Goal: Find specific page/section: Find specific page/section

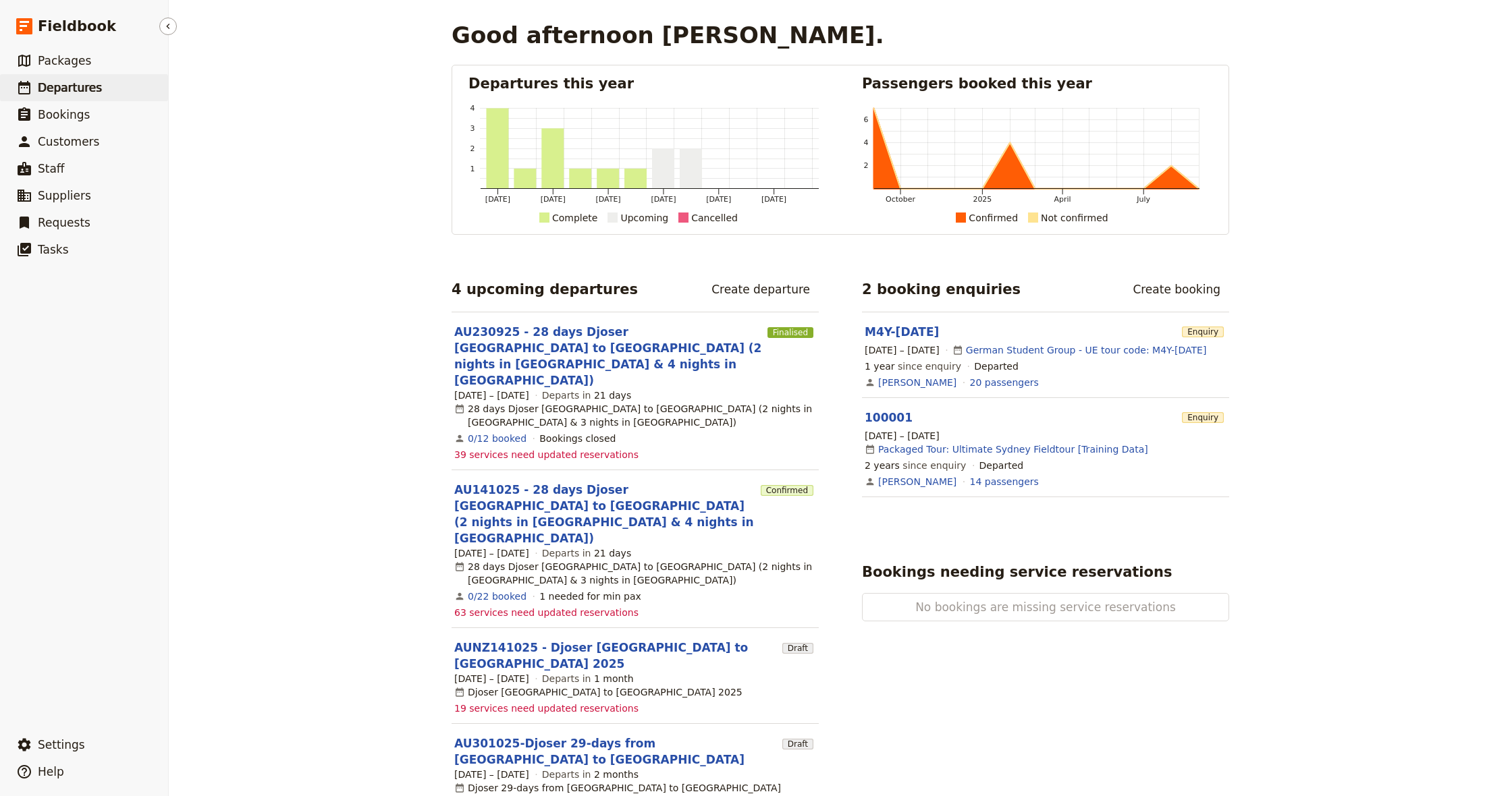
click at [64, 83] on span "Departures" at bounding box center [70, 87] width 64 height 13
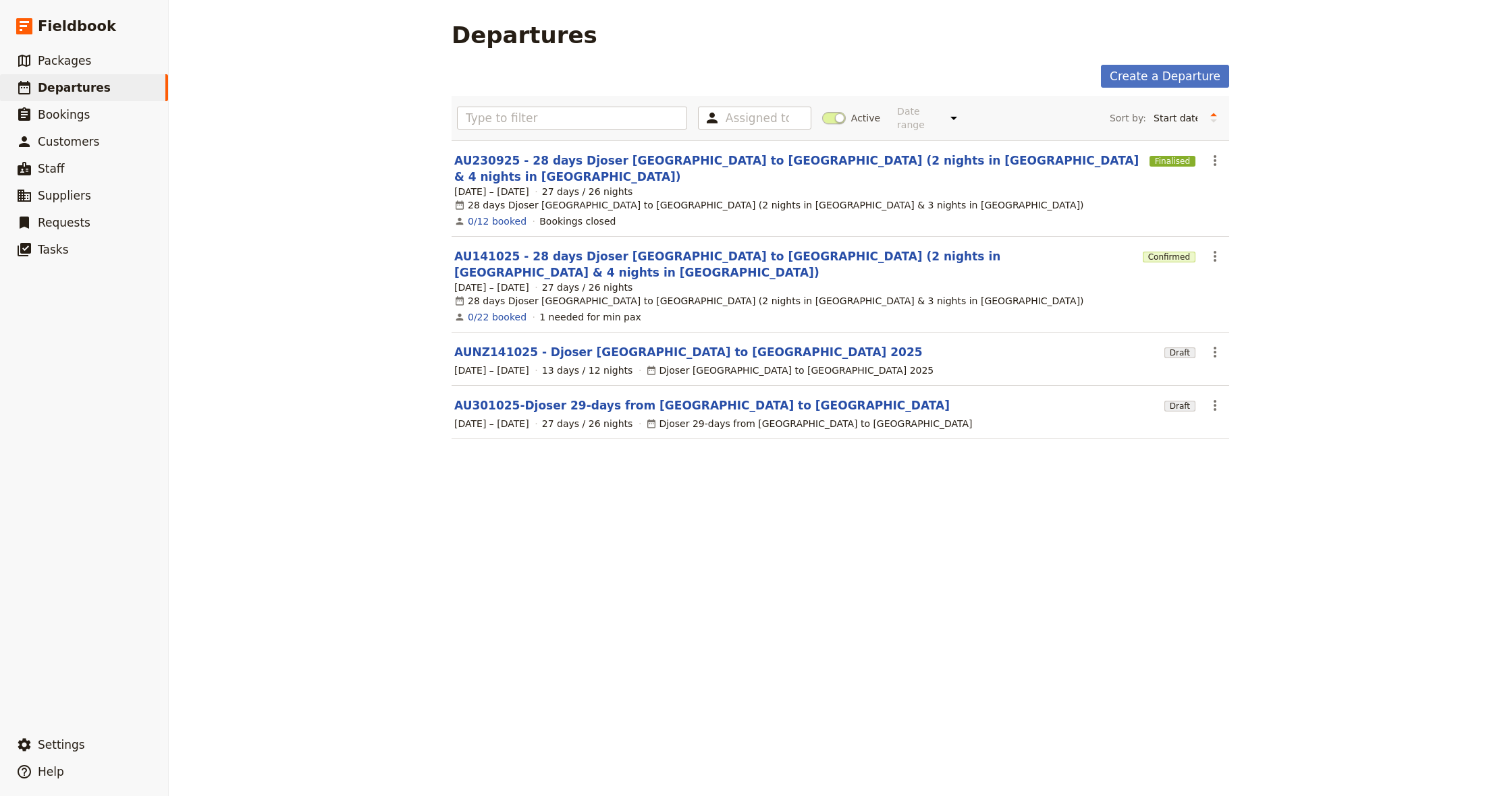
click at [559, 153] on link "AU230925 - 28 days Djoser [GEOGRAPHIC_DATA] to [GEOGRAPHIC_DATA] (2 nights in […" at bounding box center [799, 169] width 690 height 33
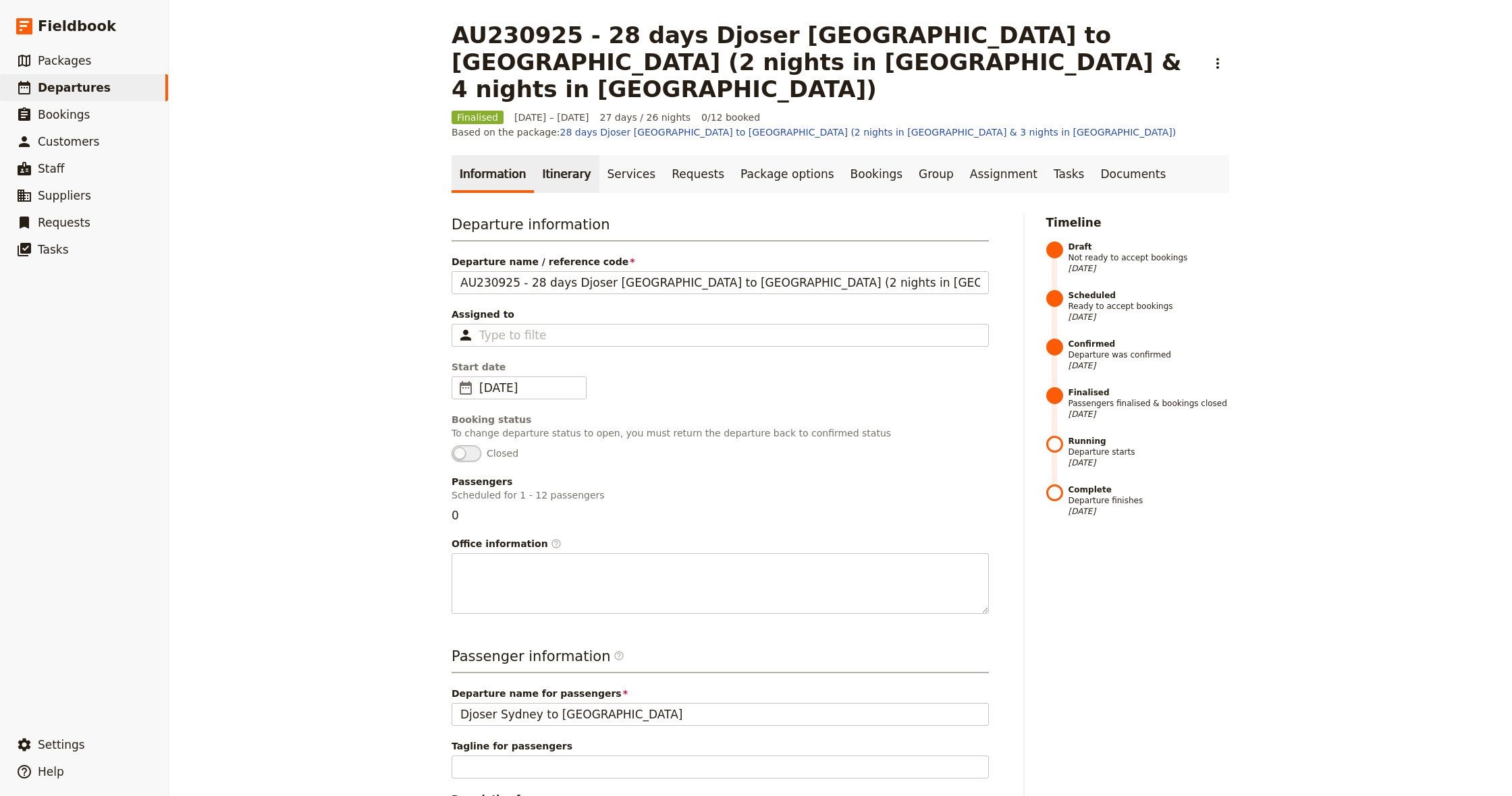
click at [549, 155] on link "Itinerary" at bounding box center [566, 174] width 65 height 38
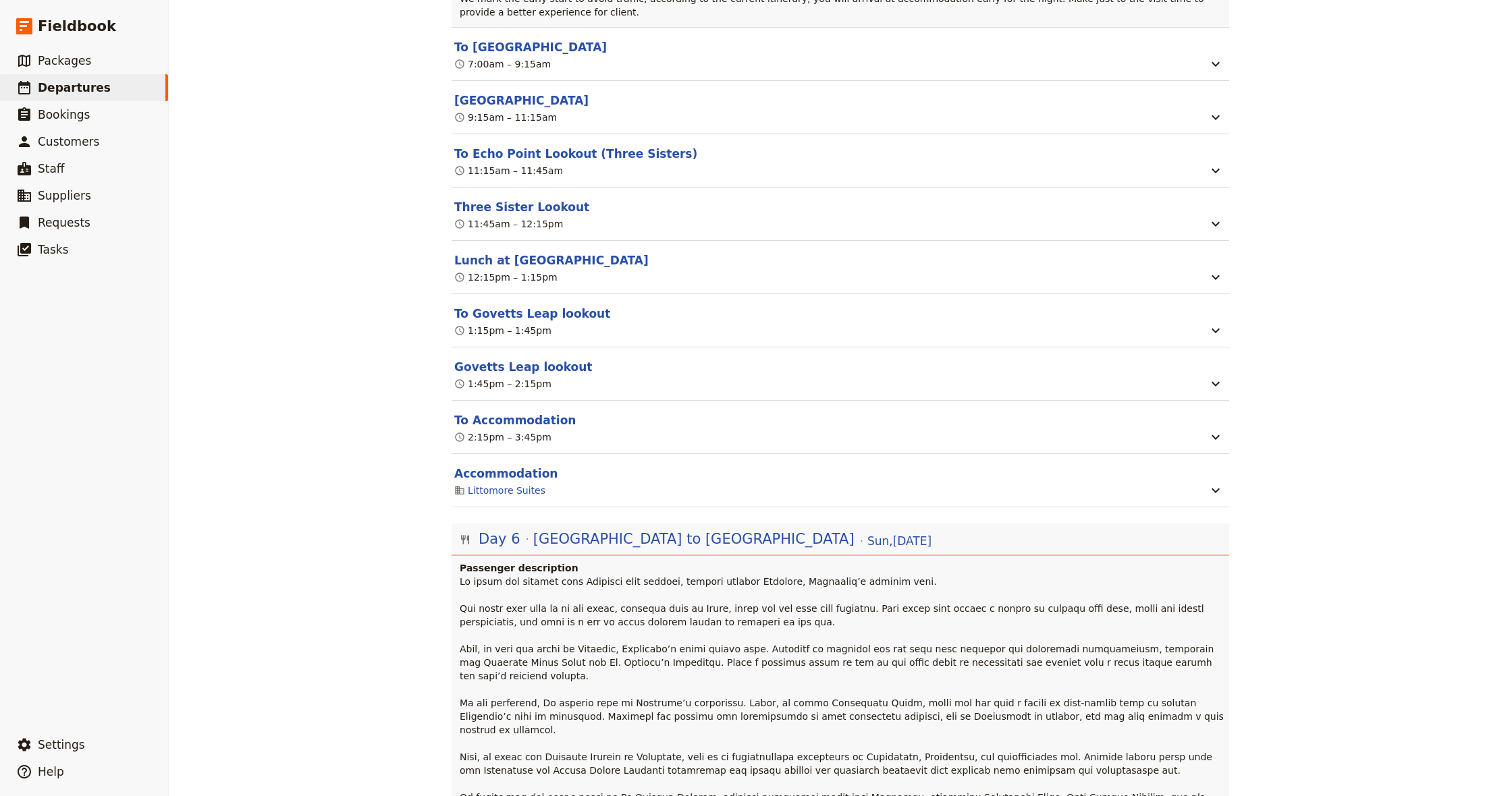
scroll to position [2413, 0]
click at [1211, 482] on icon "button" at bounding box center [1215, 490] width 16 height 16
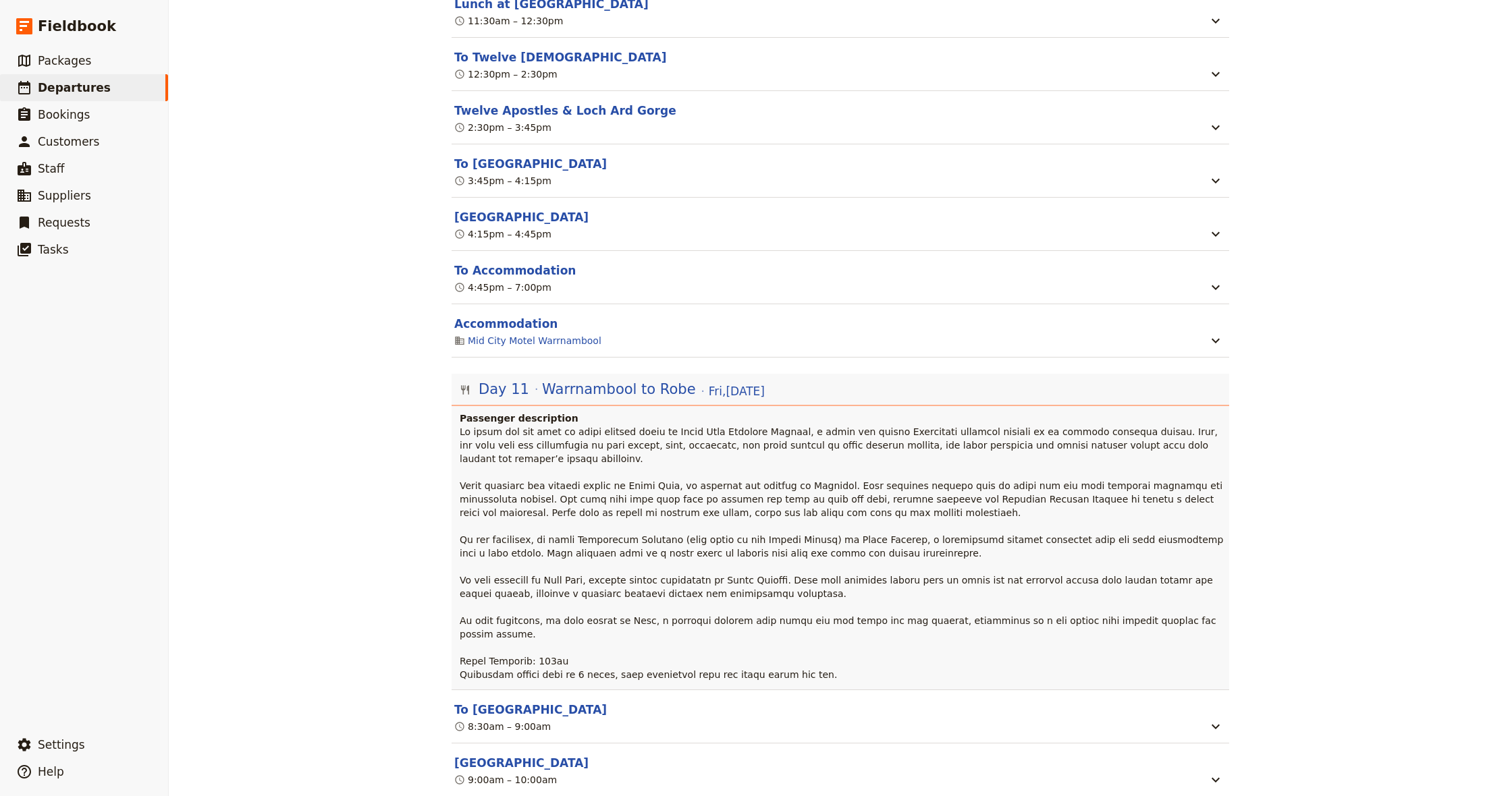
scroll to position [7100, 0]
click at [1220, 333] on icon "button" at bounding box center [1215, 341] width 16 height 16
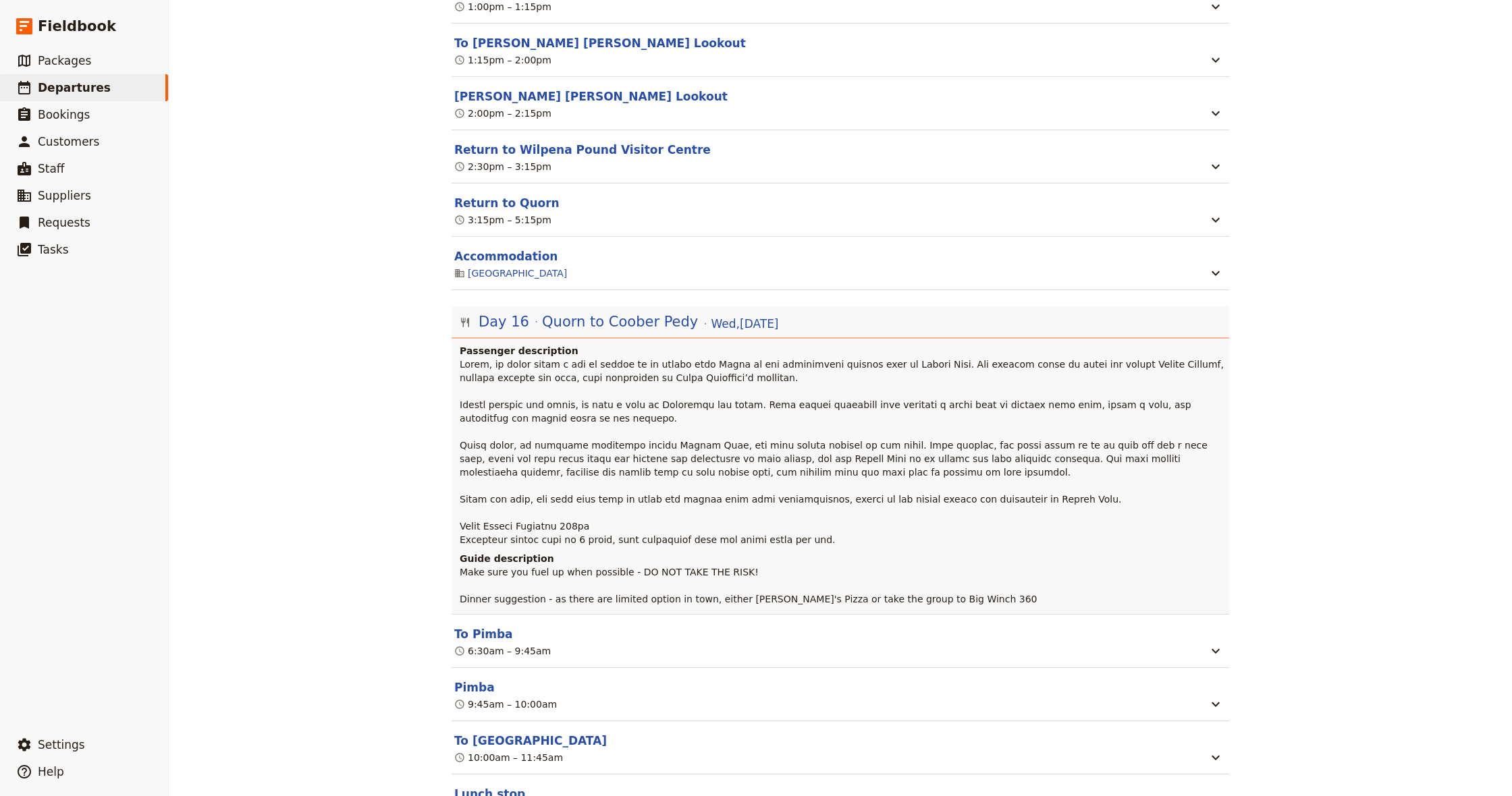
scroll to position [11586, 0]
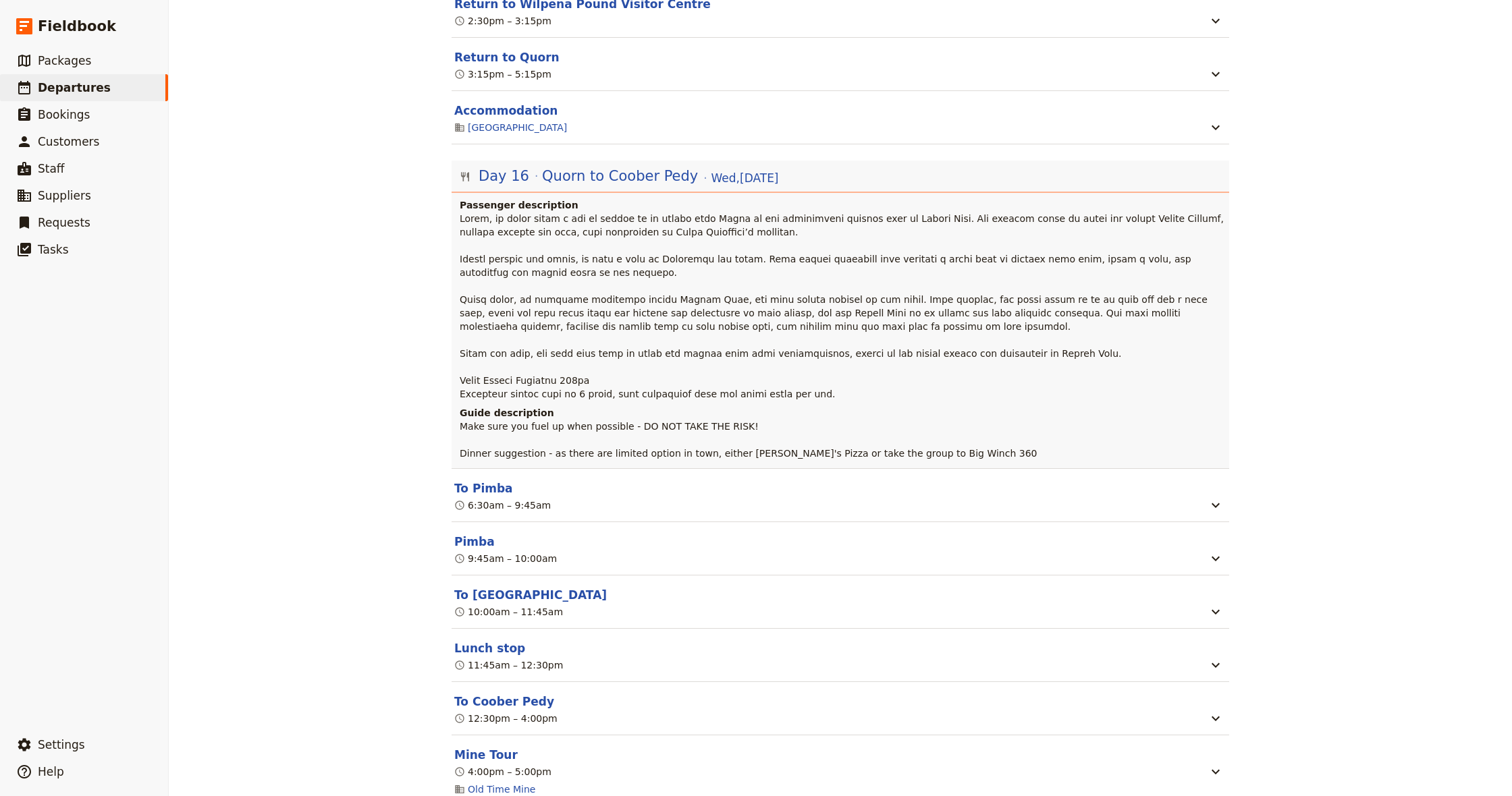
scroll to position [11747, 0]
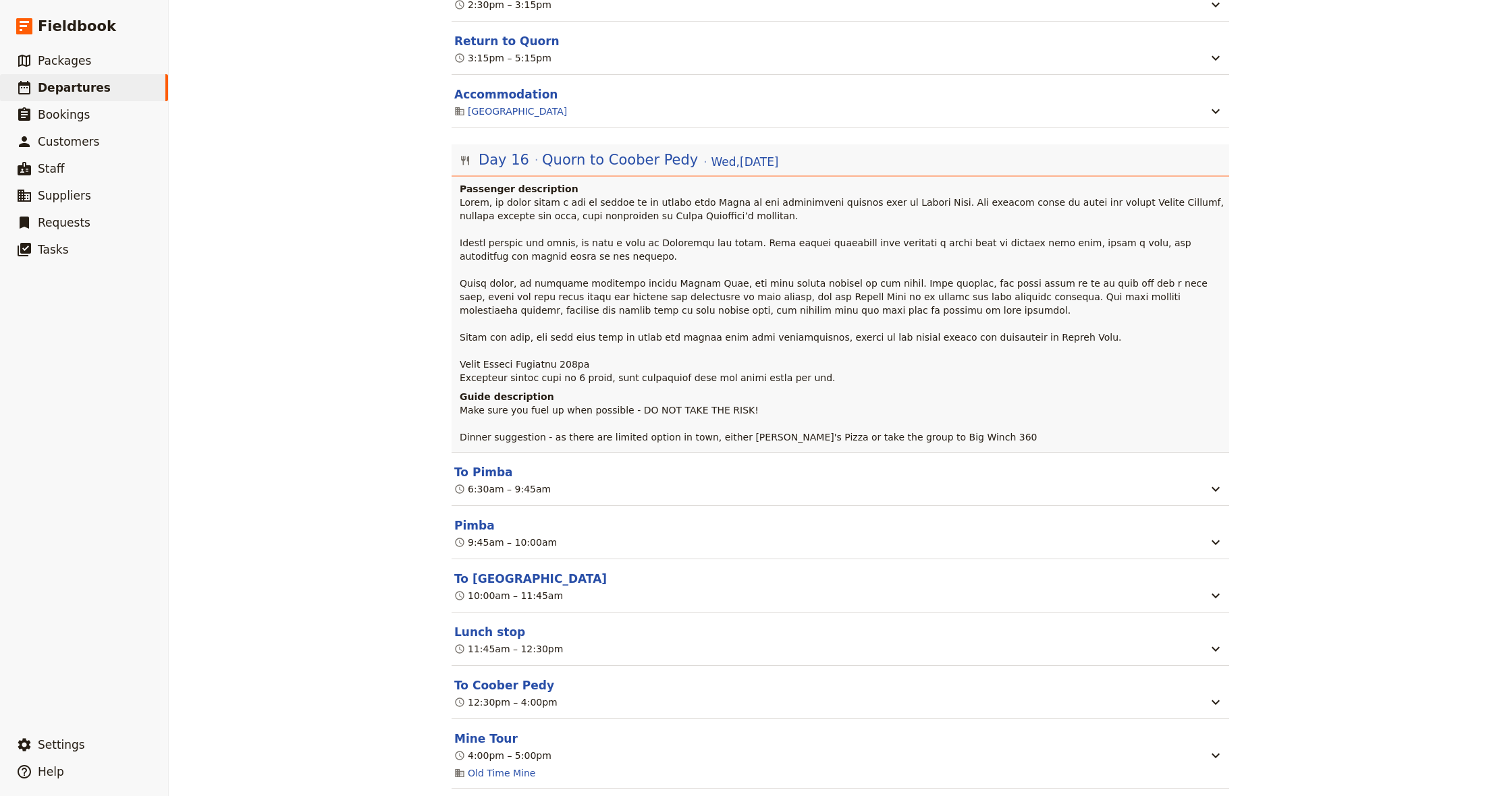
drag, startPoint x: 534, startPoint y: 478, endPoint x: 470, endPoint y: 481, distance: 64.1
copy link "Mud Hut Motel"
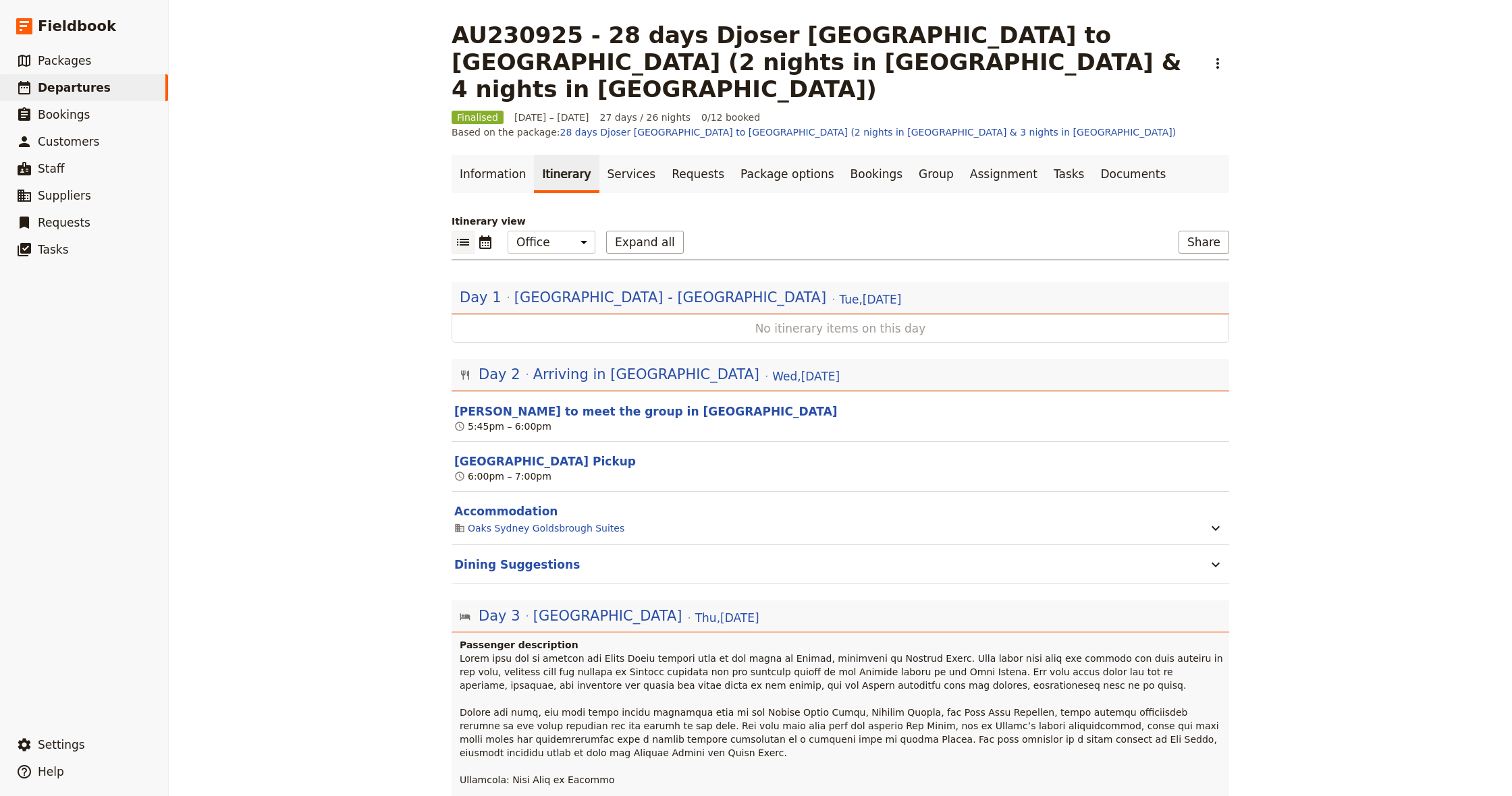
scroll to position [0, 0]
click at [483, 155] on link "Information" at bounding box center [493, 174] width 82 height 38
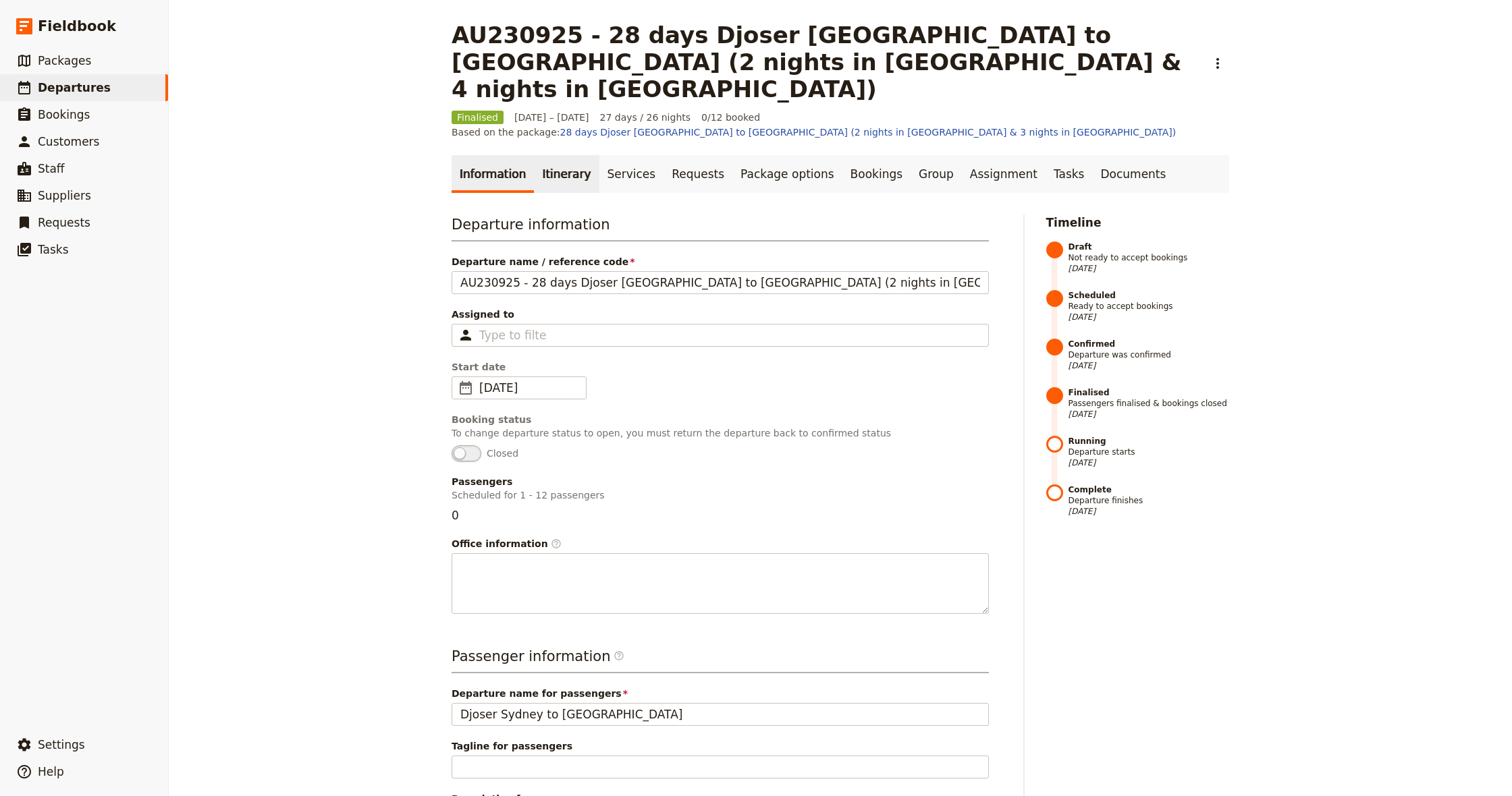
click at [552, 155] on link "Itinerary" at bounding box center [566, 174] width 65 height 38
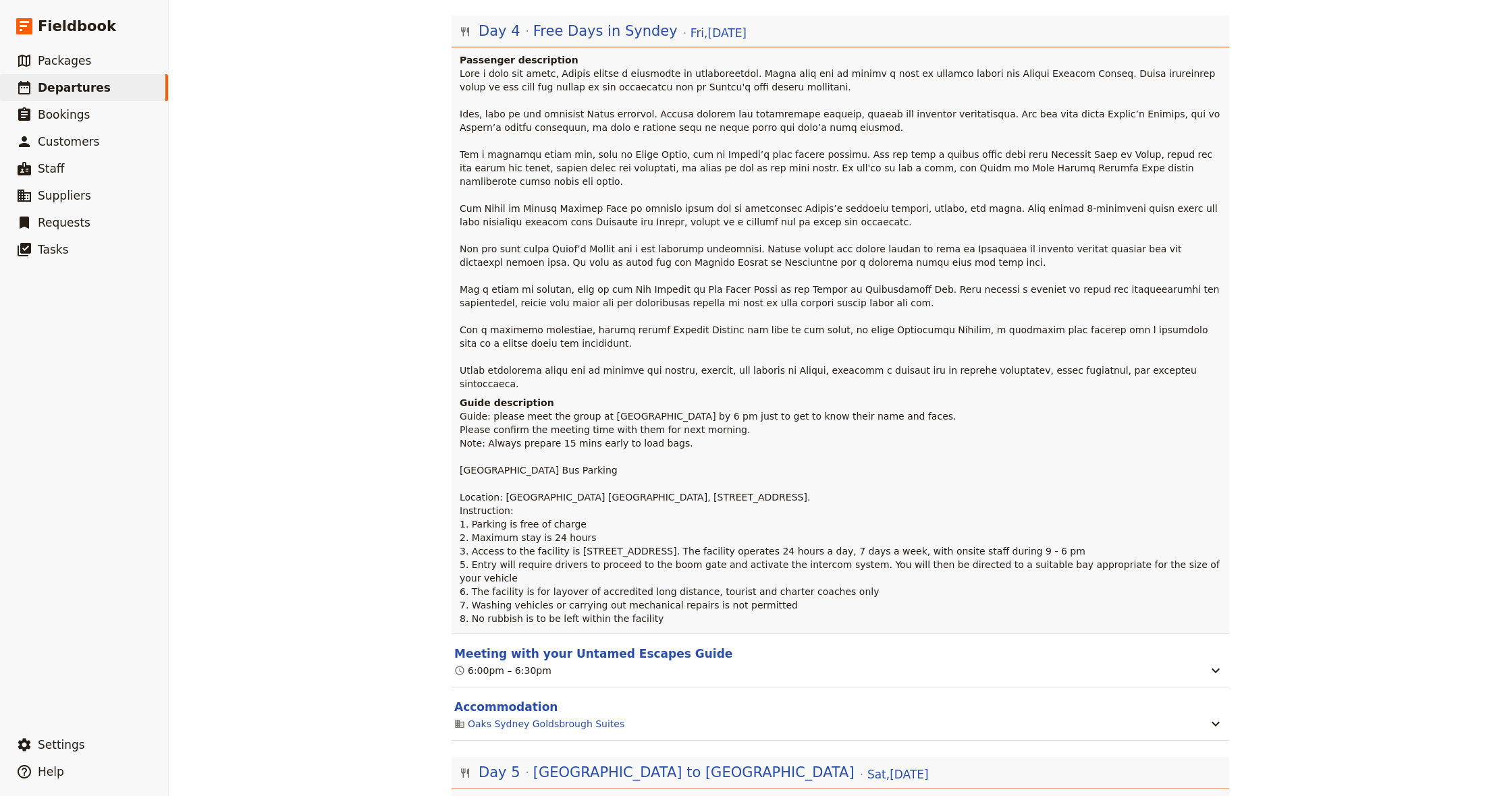
scroll to position [1243, 0]
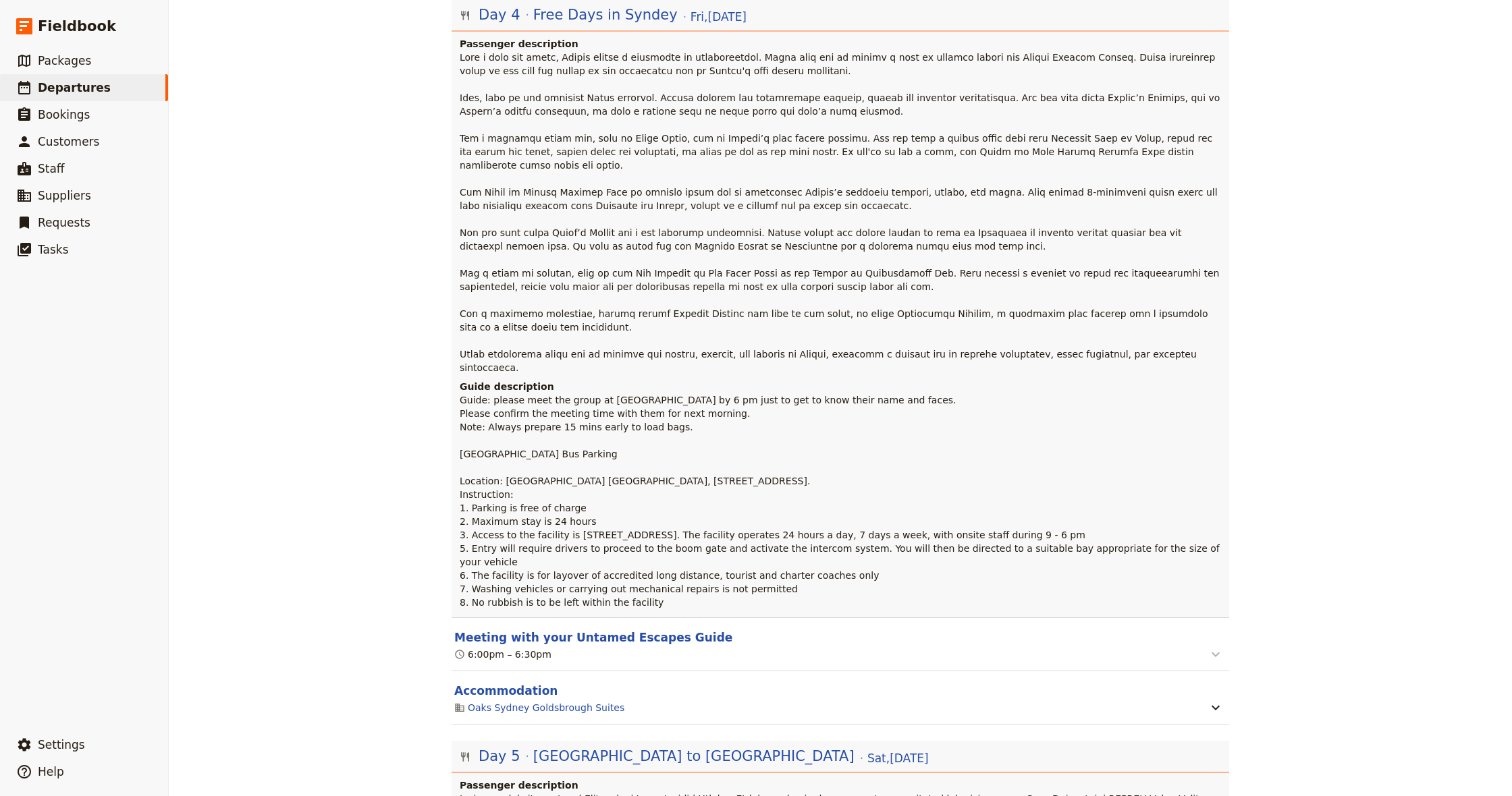
click at [1211, 647] on icon "button" at bounding box center [1215, 654] width 16 height 16
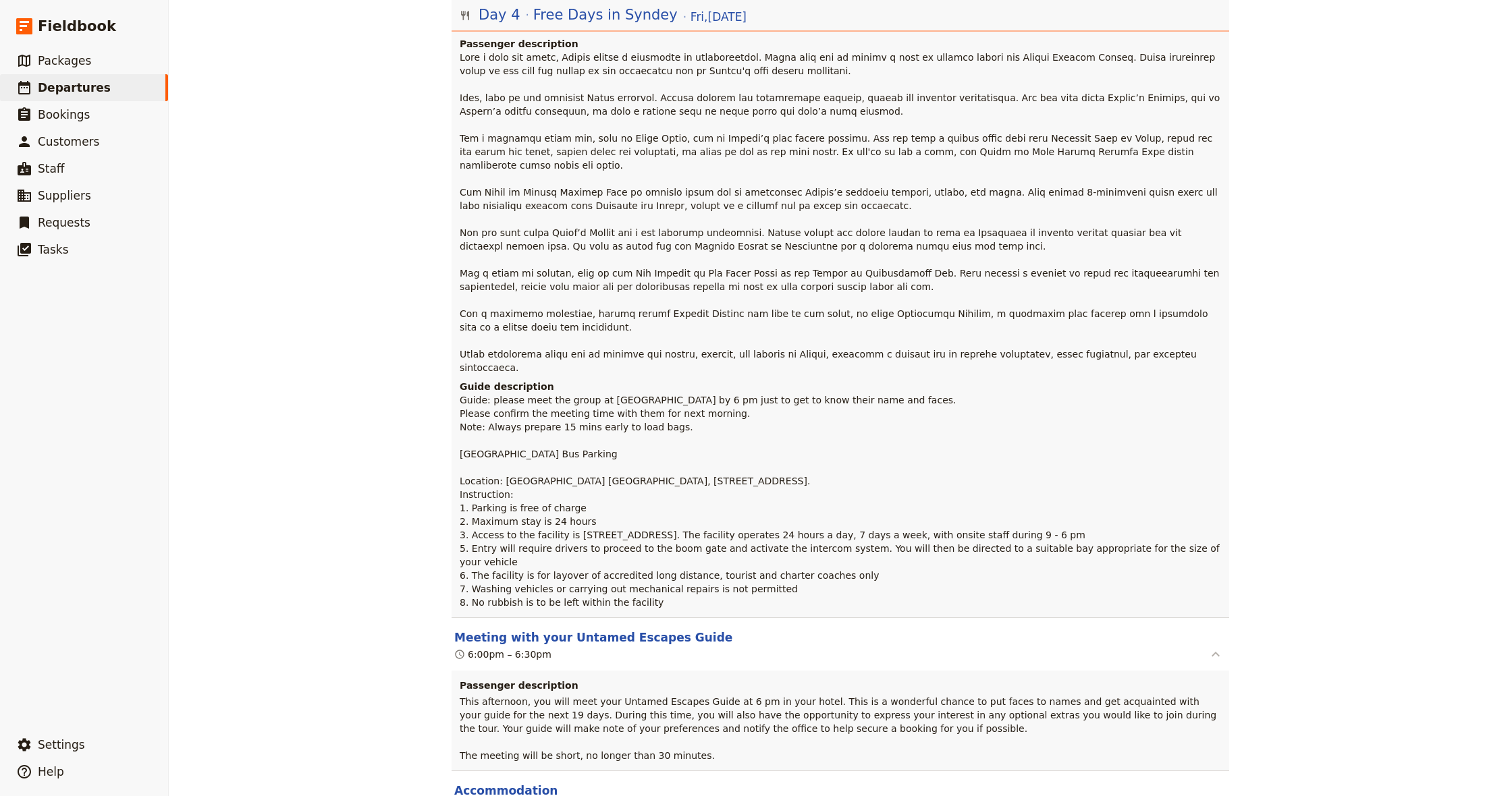
click at [1212, 647] on icon "button" at bounding box center [1215, 654] width 16 height 16
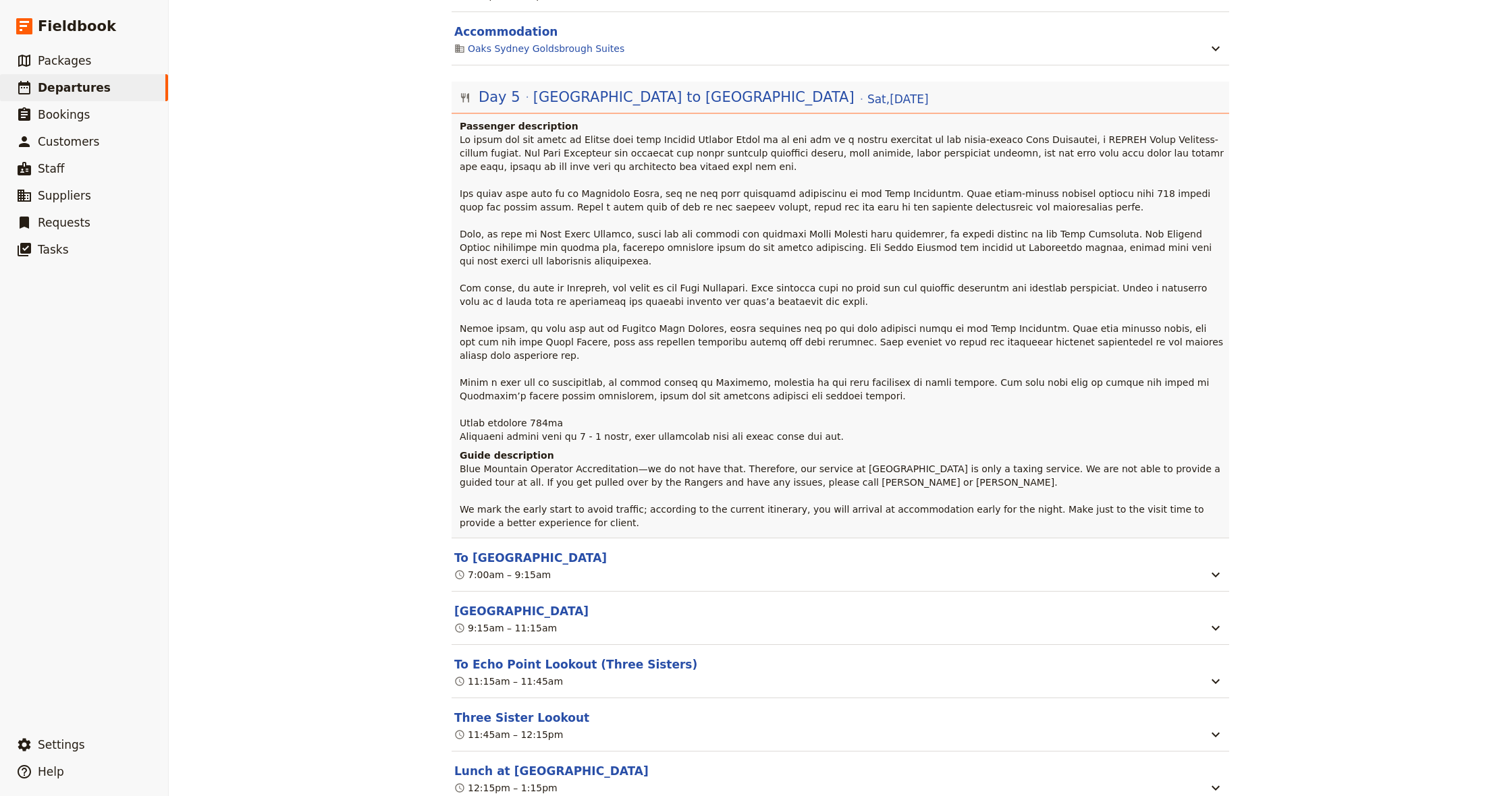
scroll to position [1904, 0]
click at [1210, 565] on icon "button" at bounding box center [1215, 573] width 16 height 16
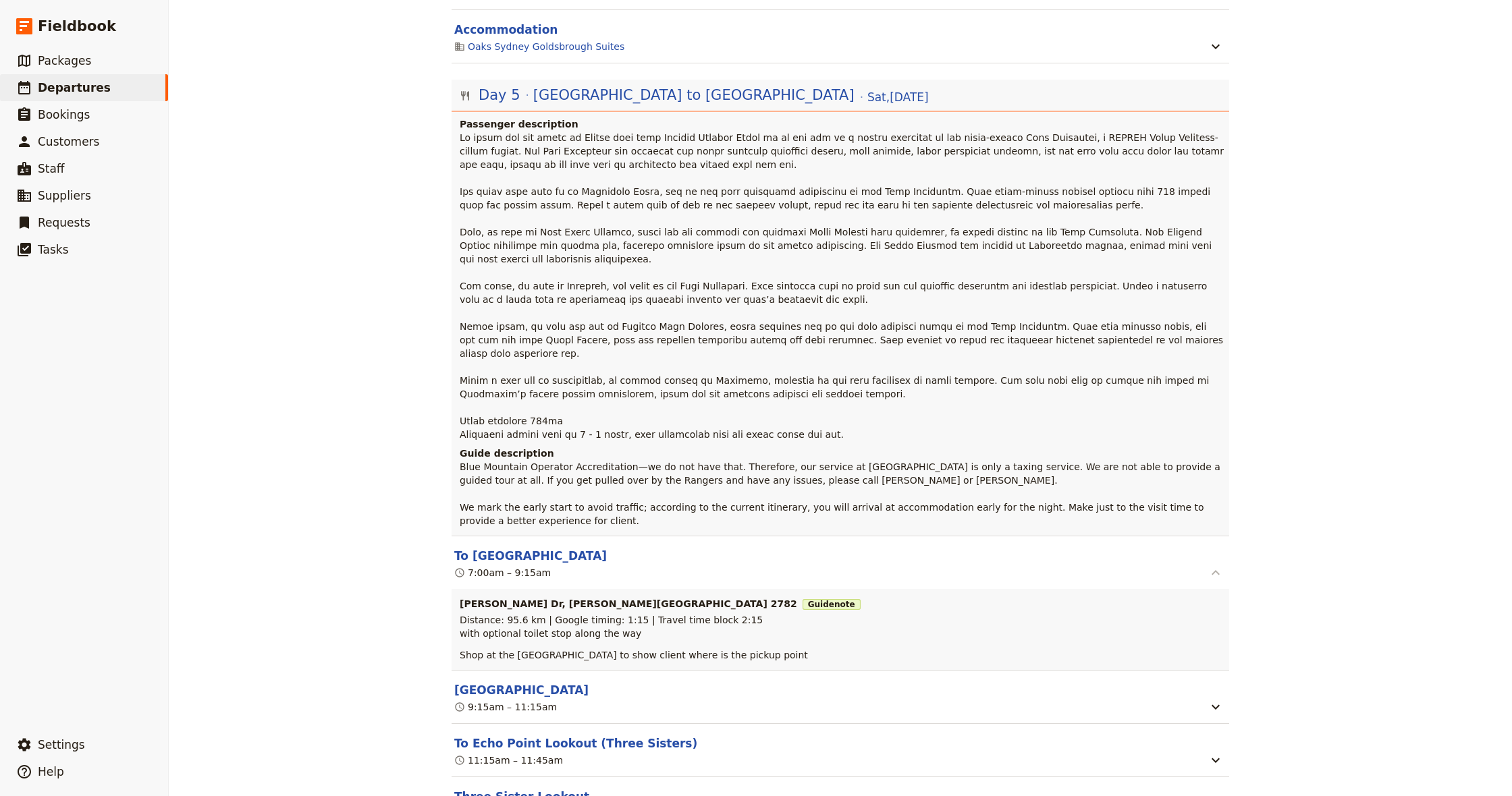
click at [1217, 565] on icon "button" at bounding box center [1215, 573] width 16 height 16
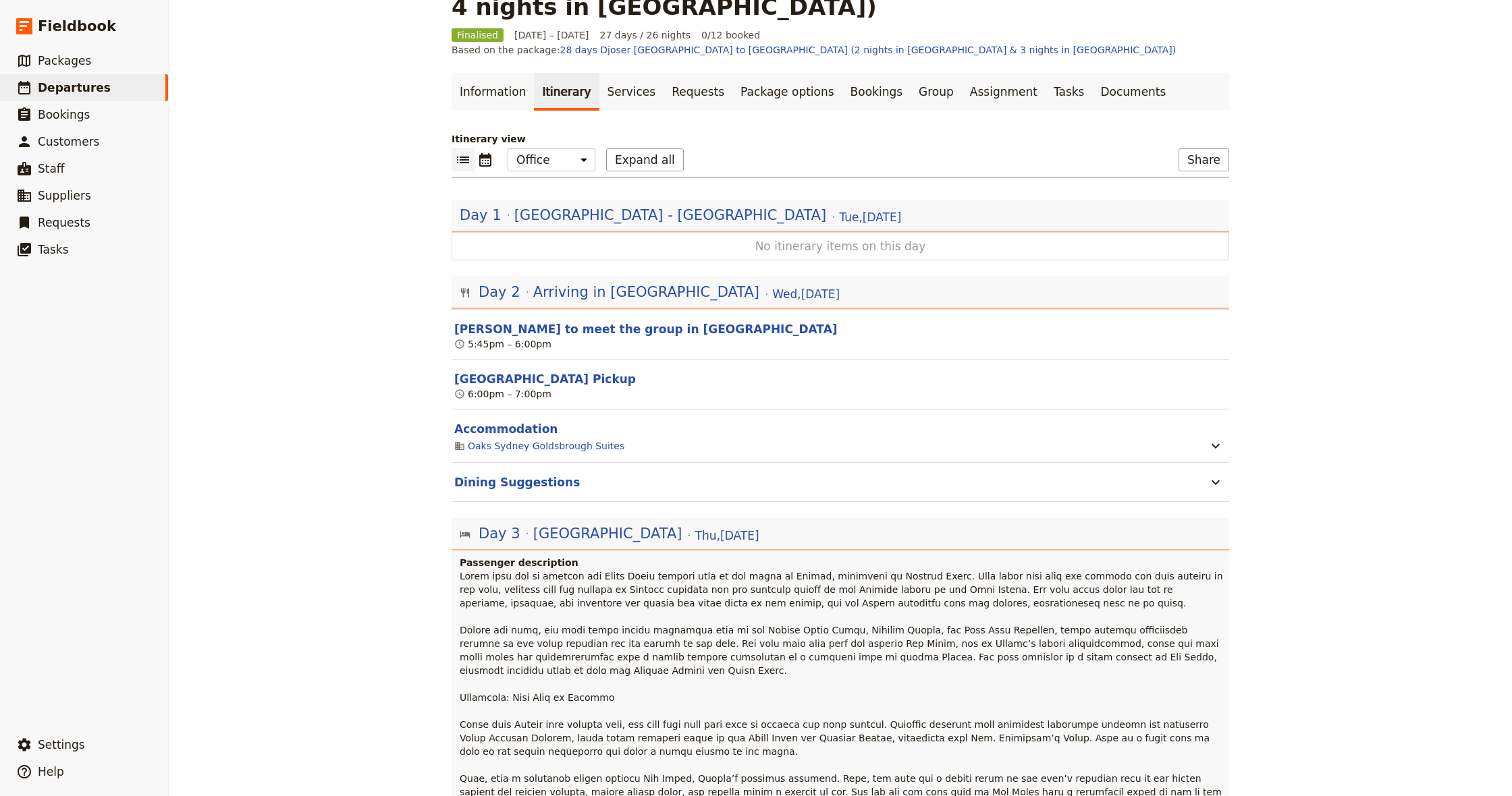
scroll to position [85, 0]
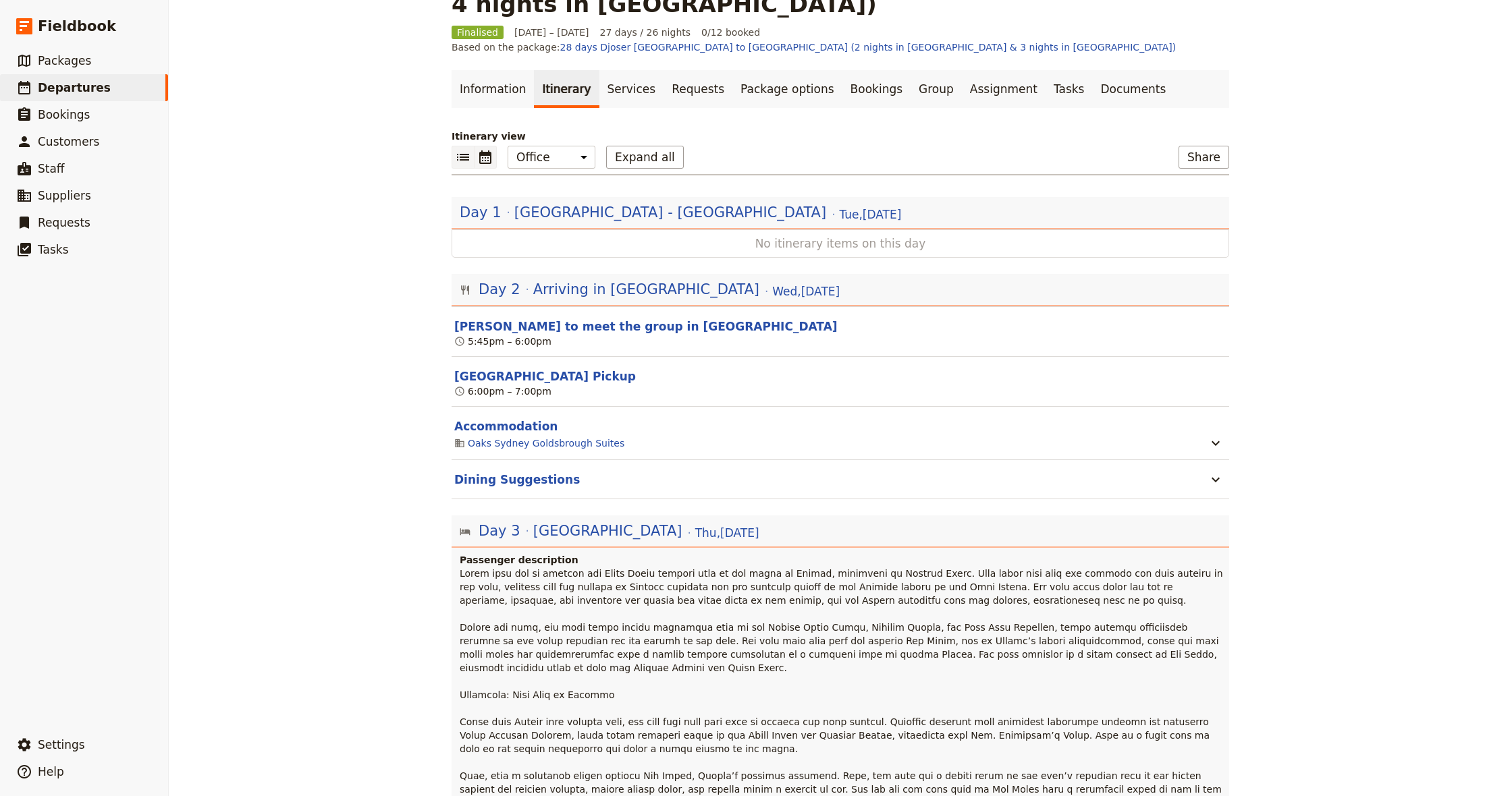
click at [484, 149] on icon "Calendar view" at bounding box center [485, 157] width 16 height 16
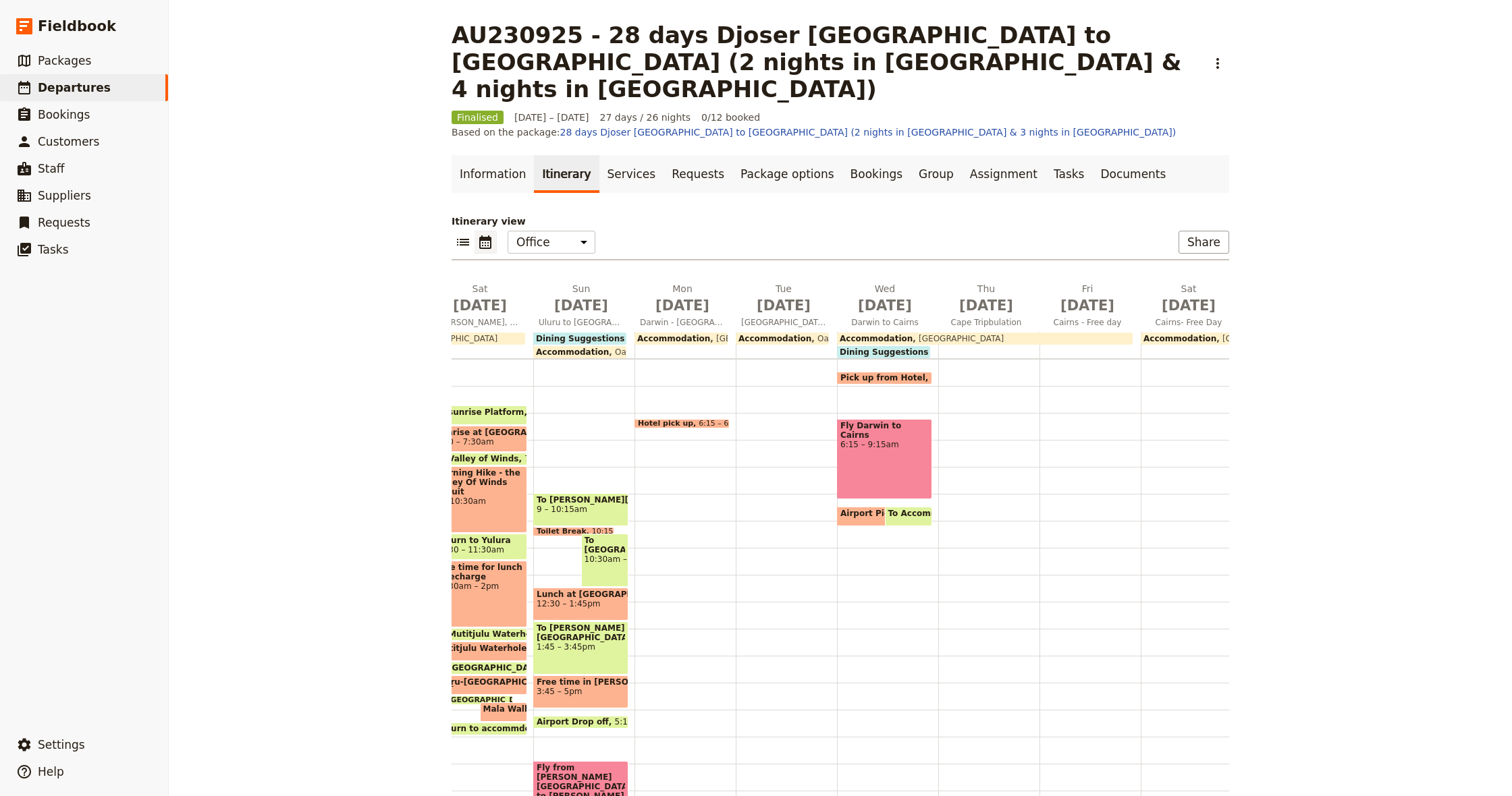
scroll to position [0, 0]
